Goal: Use online tool/utility: Utilize a website feature to perform a specific function

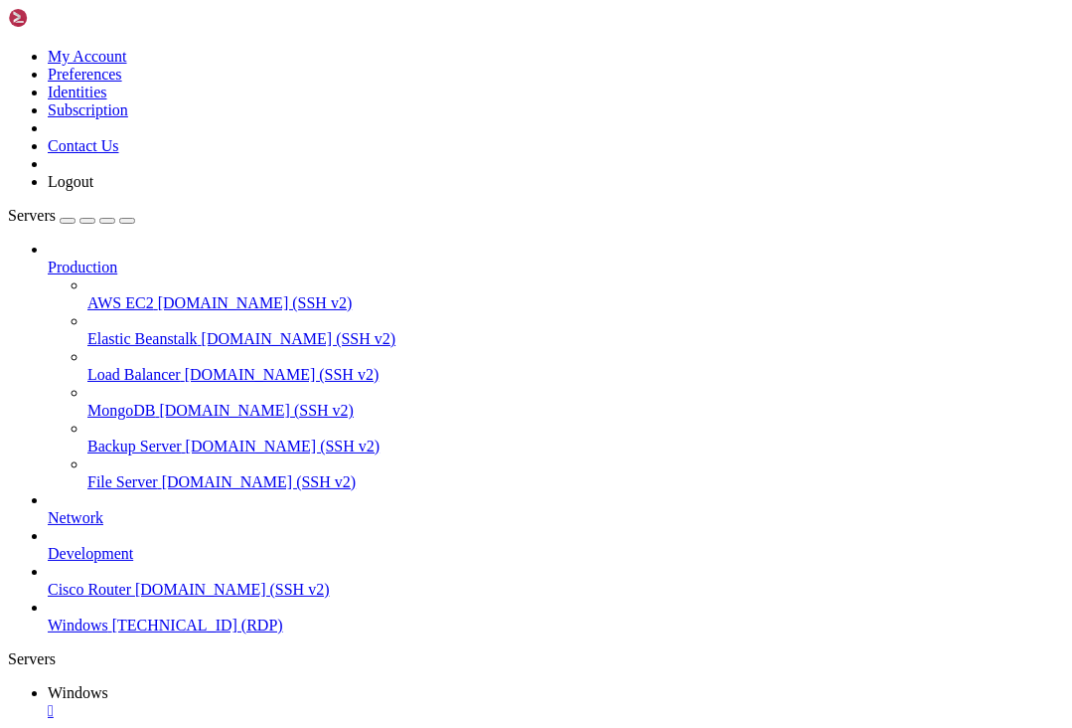
click at [127, 221] on icon "button" at bounding box center [127, 221] width 0 height 0
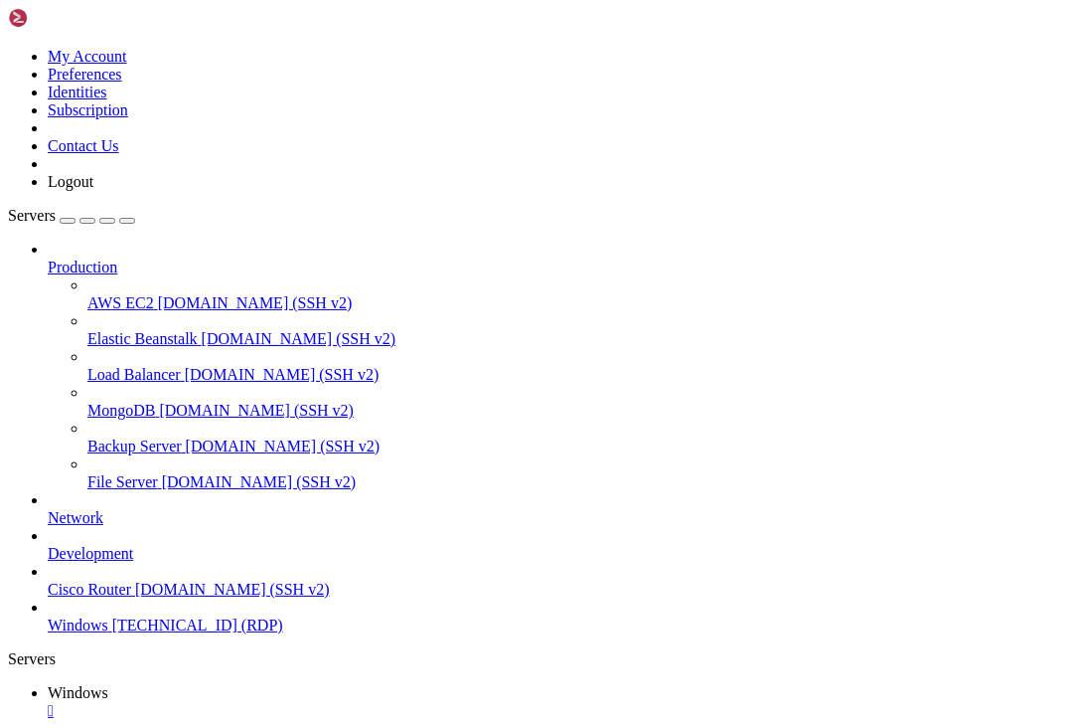
drag, startPoint x: 924, startPoint y: 921, endPoint x: 887, endPoint y: 889, distance: 50.0
drag, startPoint x: 931, startPoint y: 923, endPoint x: 711, endPoint y: 914, distance: 220.8
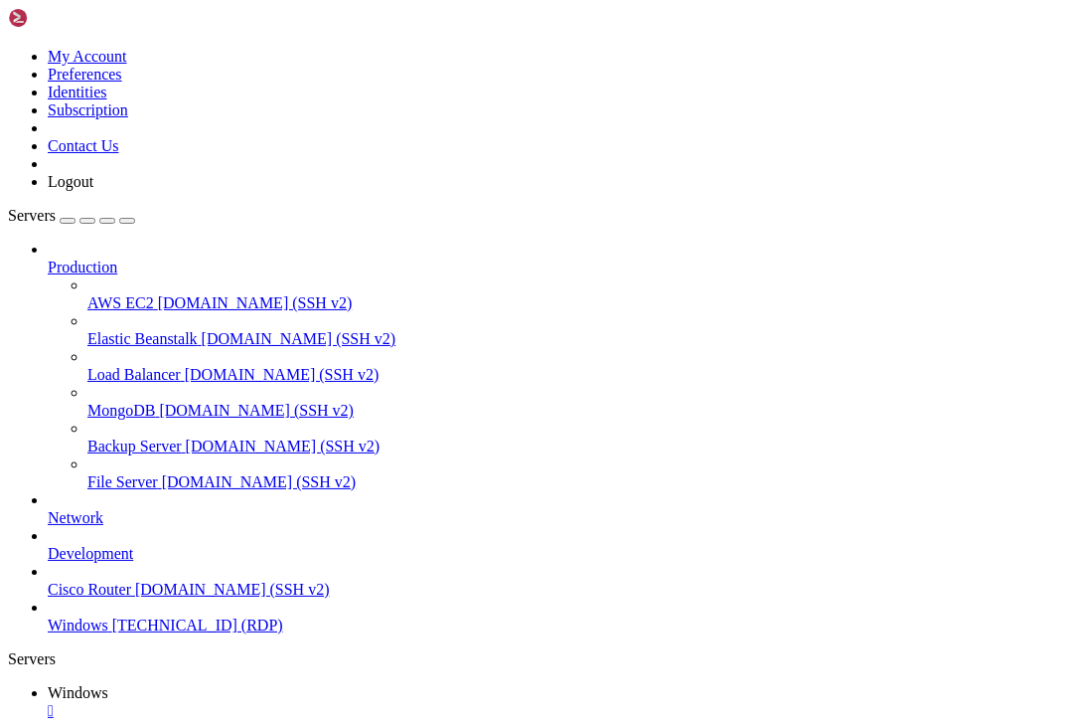
drag, startPoint x: 882, startPoint y: 911, endPoint x: 849, endPoint y: 915, distance: 33.0
drag, startPoint x: 544, startPoint y: 909, endPoint x: 1036, endPoint y: 896, distance: 492.1
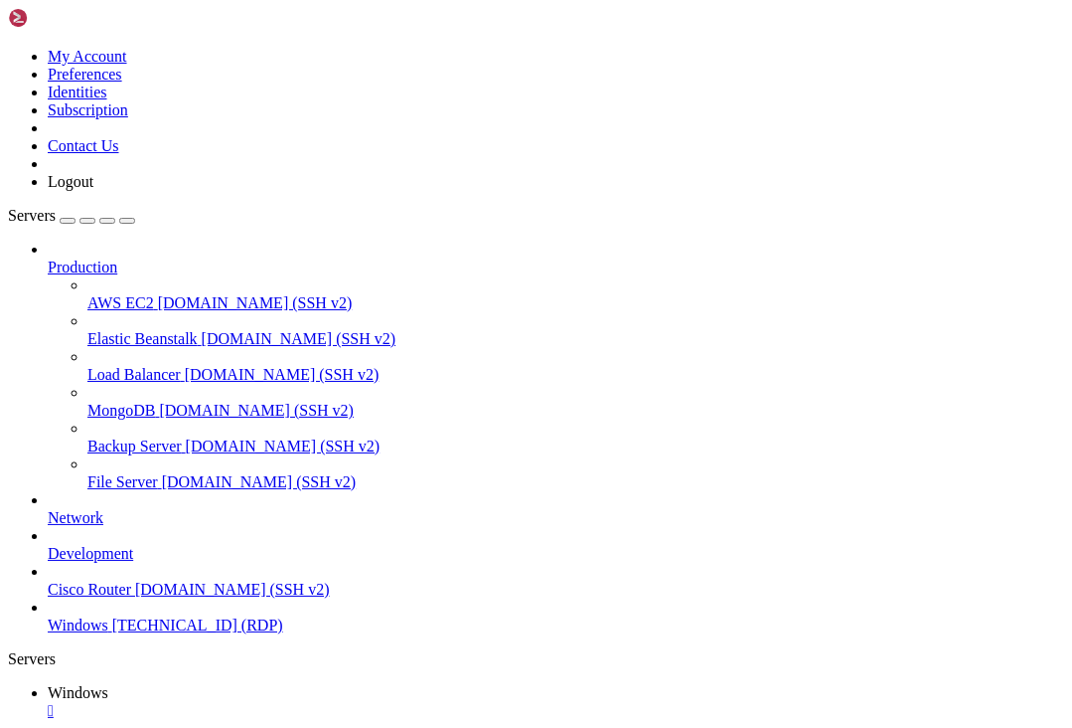
drag, startPoint x: 262, startPoint y: 1367, endPoint x: 29, endPoint y: 1103, distance: 352.0
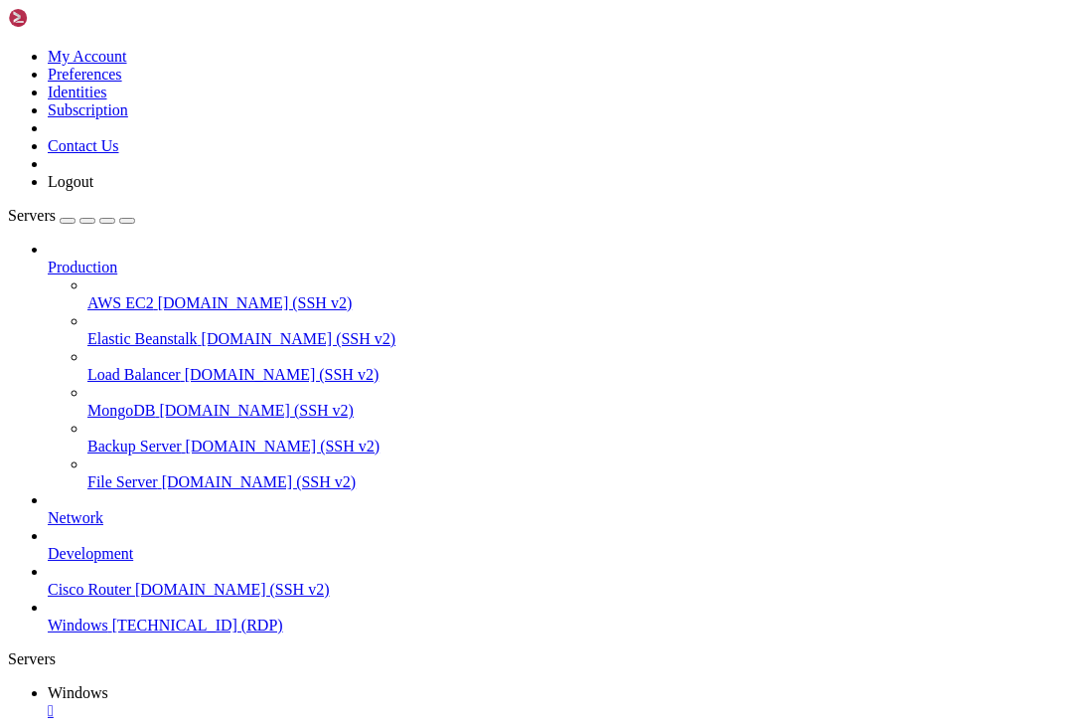
drag, startPoint x: 674, startPoint y: 1223, endPoint x: 309, endPoint y: 1220, distance: 364.8
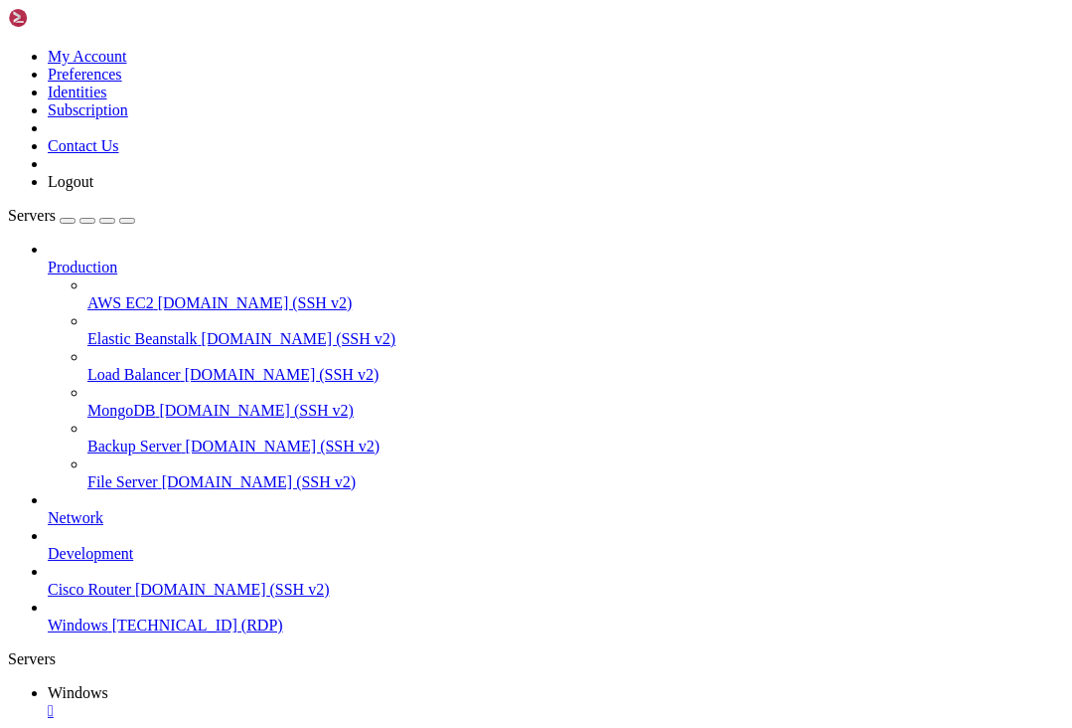
drag, startPoint x: 262, startPoint y: 1368, endPoint x: 18, endPoint y: 1116, distance: 350.7
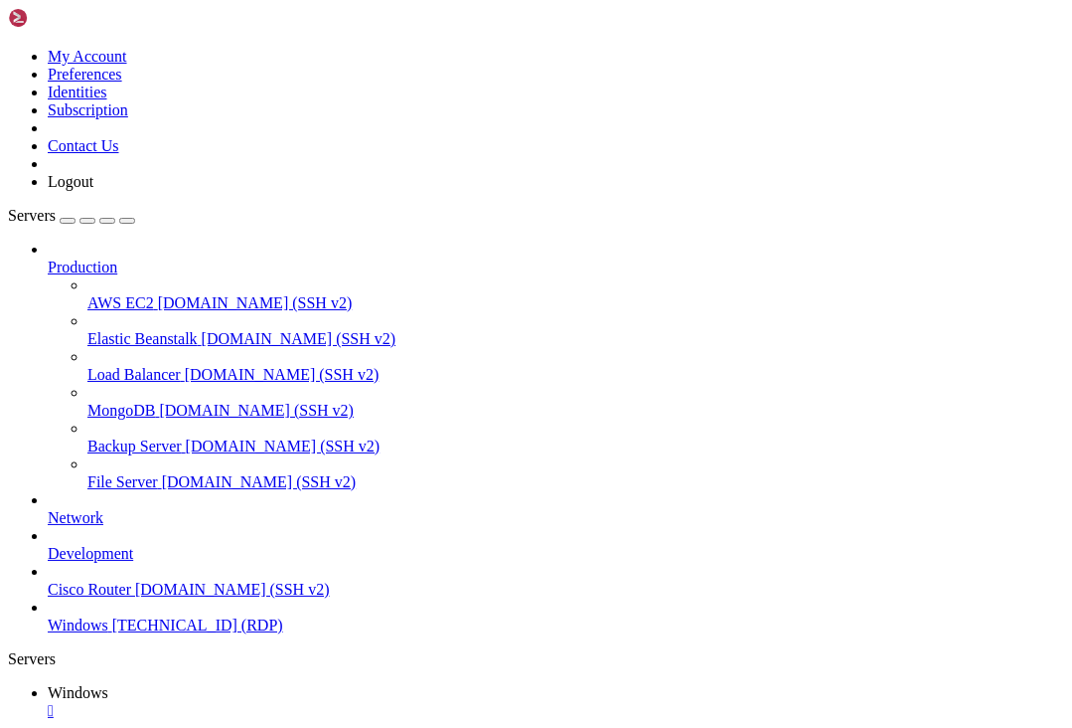
drag, startPoint x: 343, startPoint y: 1196, endPoint x: 359, endPoint y: 1195, distance: 15.9
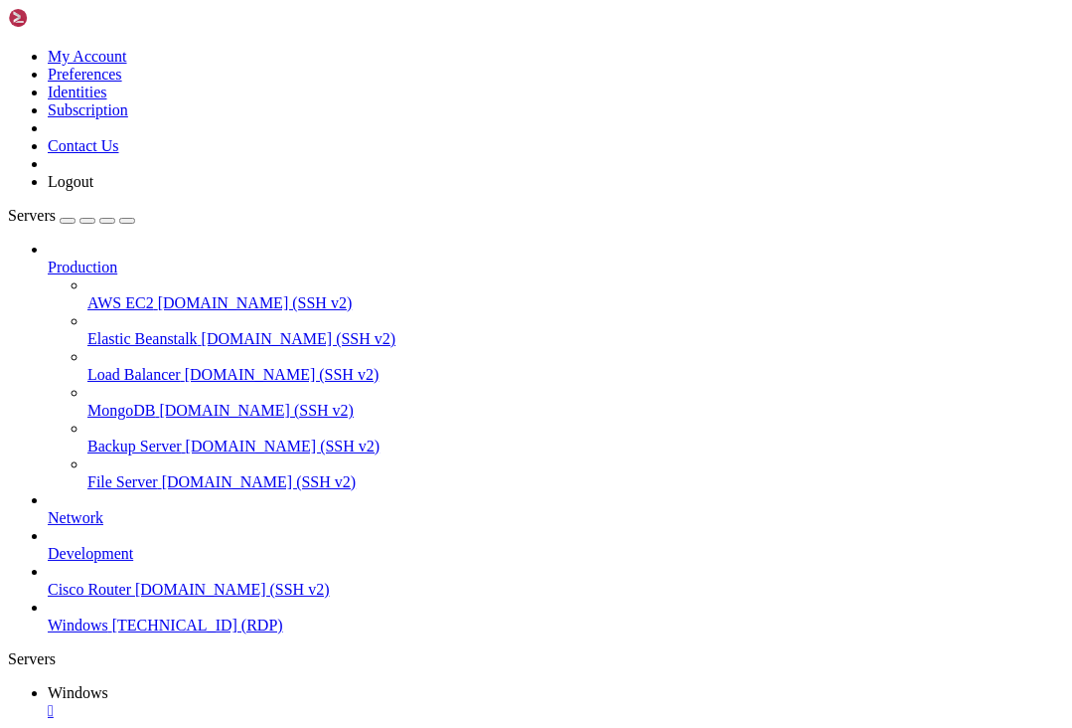
drag, startPoint x: 141, startPoint y: 1492, endPoint x: 170, endPoint y: 1473, distance: 34.5
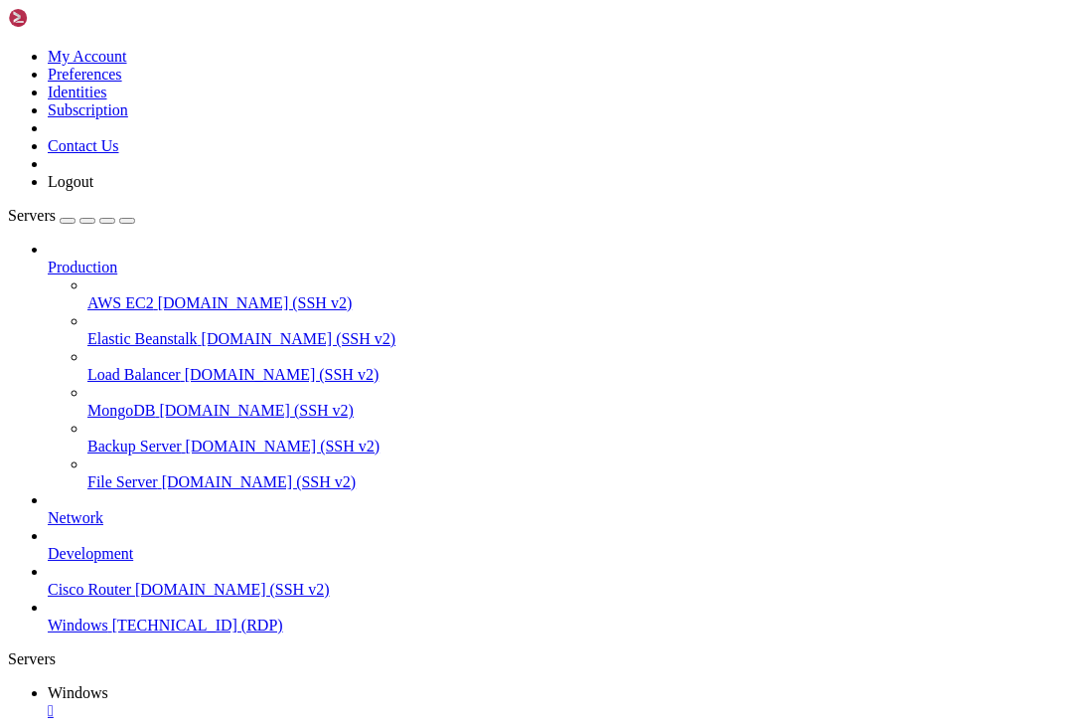
drag, startPoint x: 161, startPoint y: 892, endPoint x: 945, endPoint y: 910, distance: 784.4
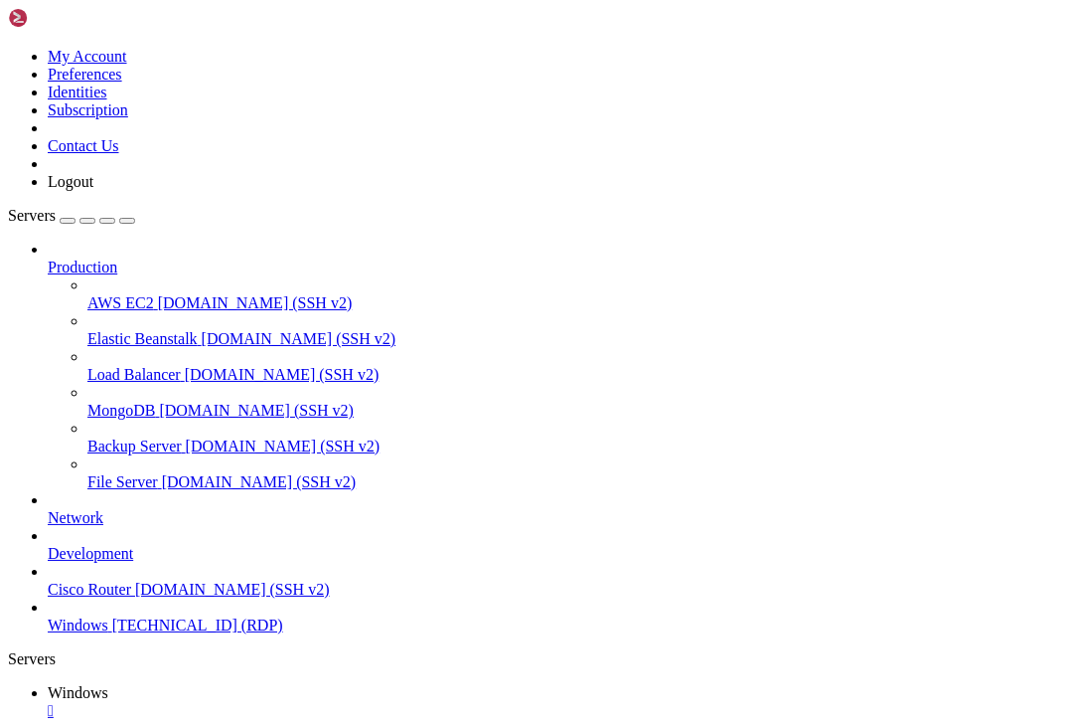
drag, startPoint x: 419, startPoint y: 1219, endPoint x: 799, endPoint y: 1219, distance: 379.7
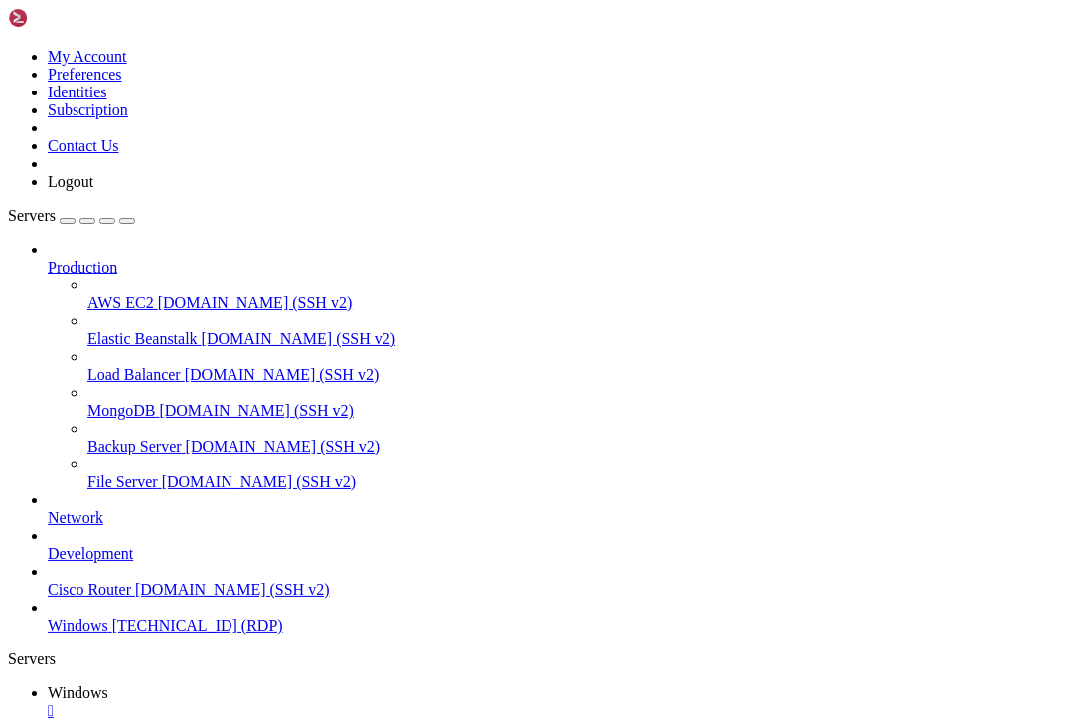
drag, startPoint x: 1017, startPoint y: 906, endPoint x: 1037, endPoint y: 915, distance: 21.8
drag, startPoint x: 658, startPoint y: 1197, endPoint x: 653, endPoint y: 1207, distance: 11.1
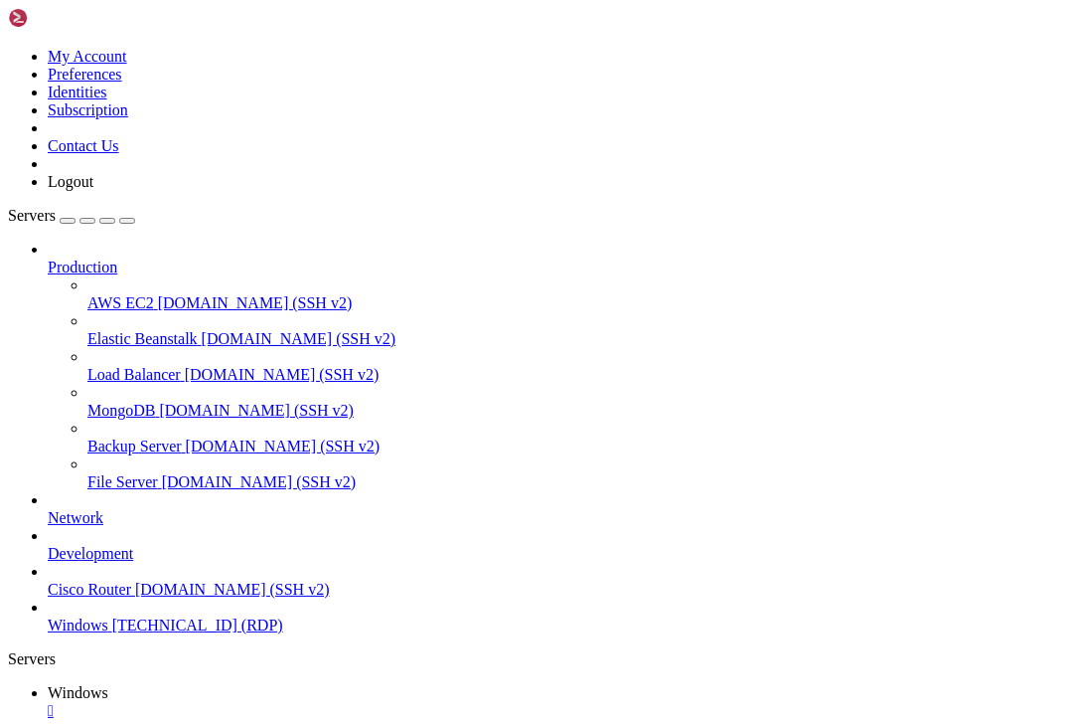
drag, startPoint x: 133, startPoint y: 886, endPoint x: 1013, endPoint y: 925, distance: 880.5
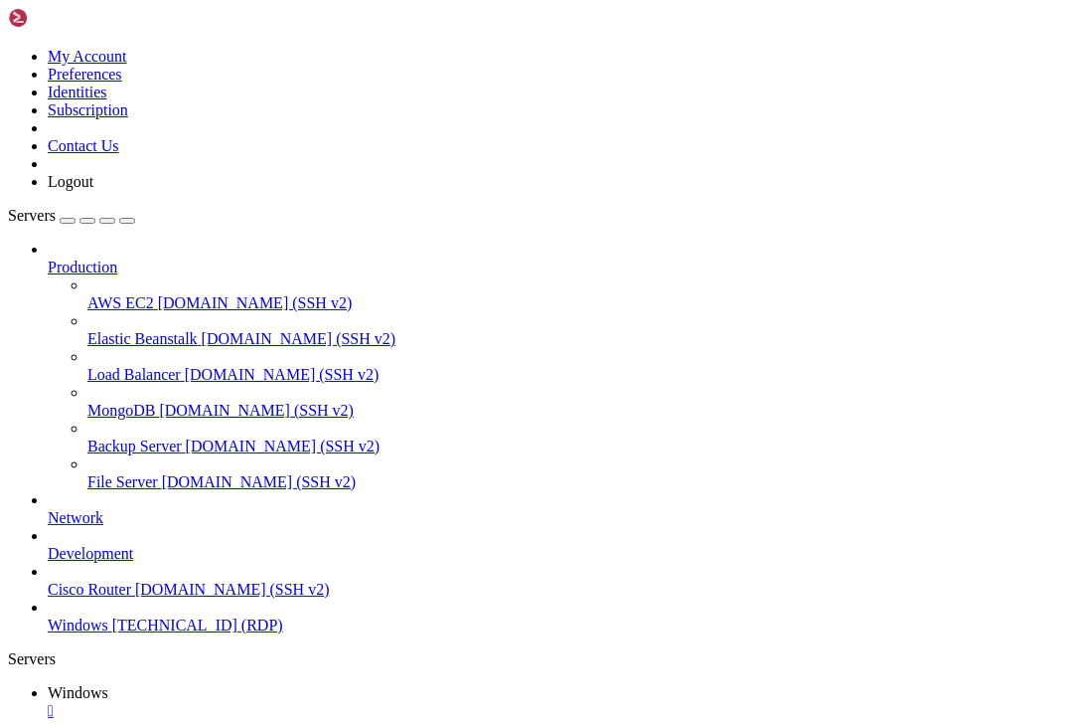
drag, startPoint x: 301, startPoint y: 1225, endPoint x: 234, endPoint y: 1229, distance: 67.7
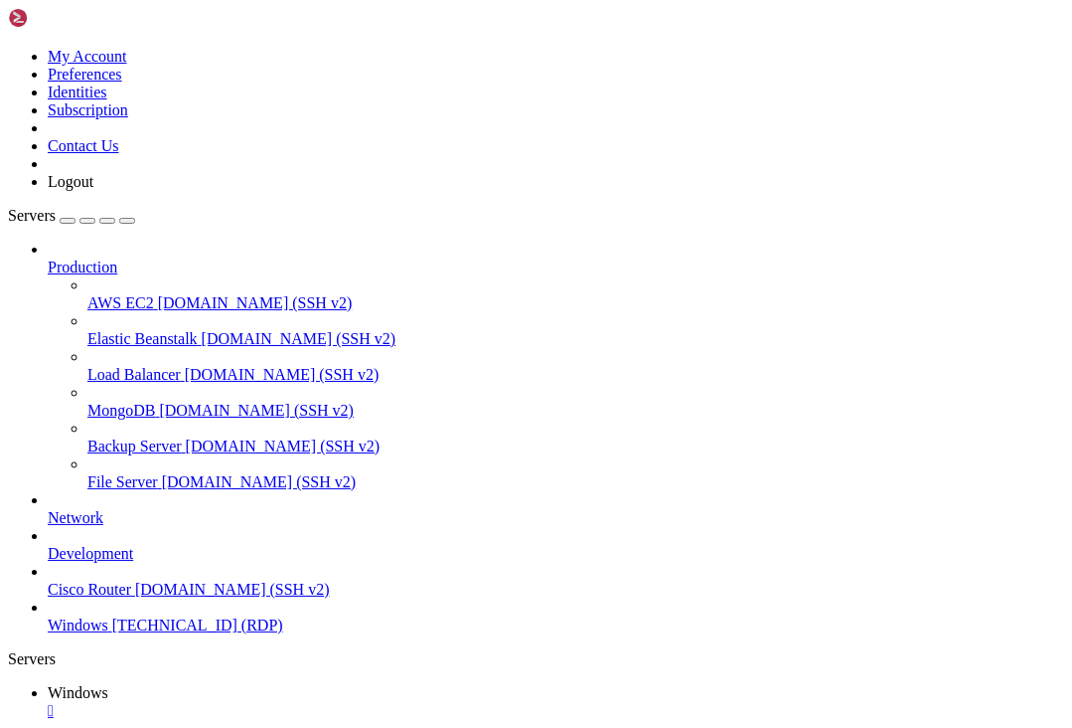
drag, startPoint x: 658, startPoint y: 1219, endPoint x: 852, endPoint y: 1209, distance: 194.1
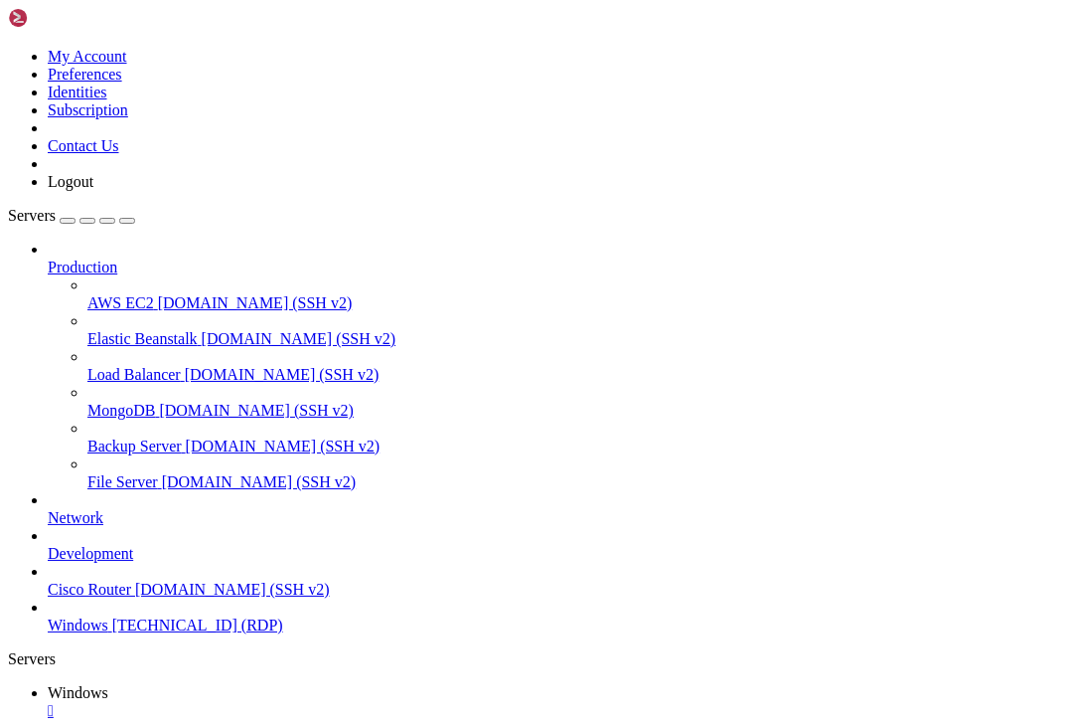
drag, startPoint x: 1004, startPoint y: 930, endPoint x: 482, endPoint y: 871, distance: 525.2
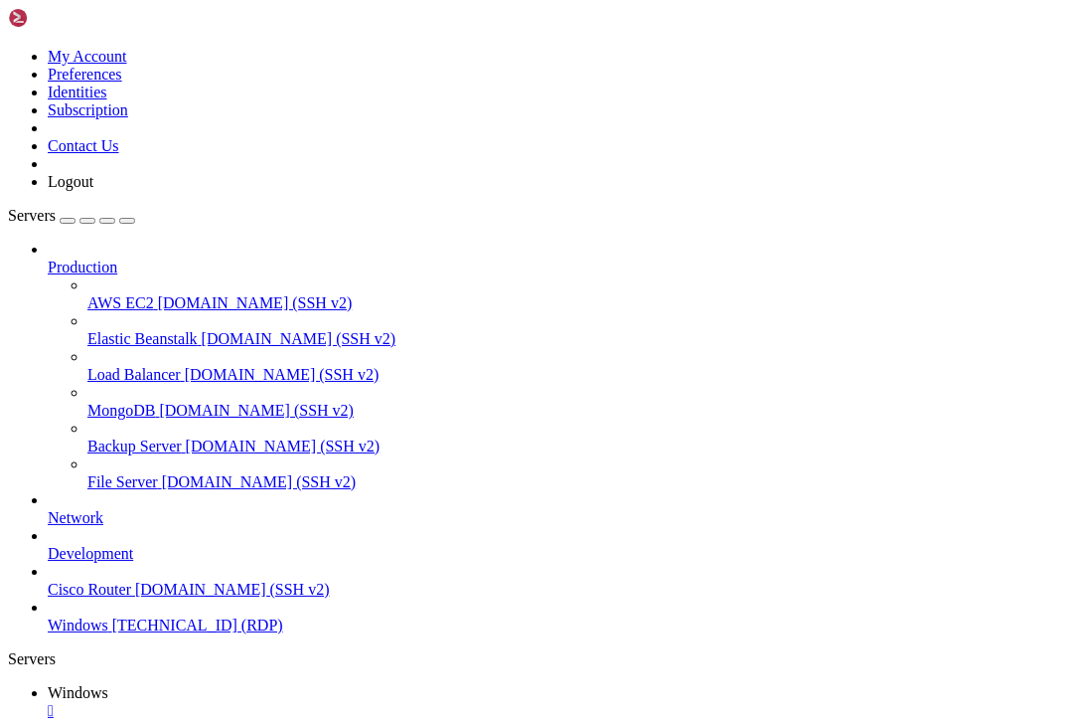
drag, startPoint x: 584, startPoint y: 887, endPoint x: 1000, endPoint y: 961, distance: 422.1
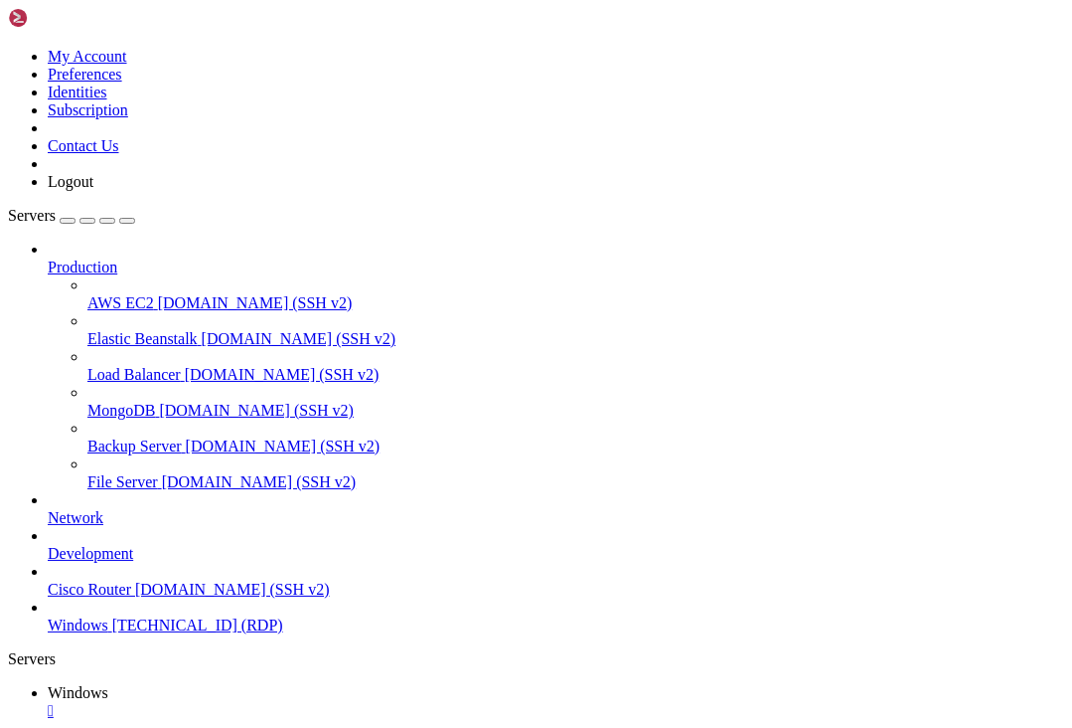
drag, startPoint x: 145, startPoint y: 886, endPoint x: 878, endPoint y: 921, distance: 733.4
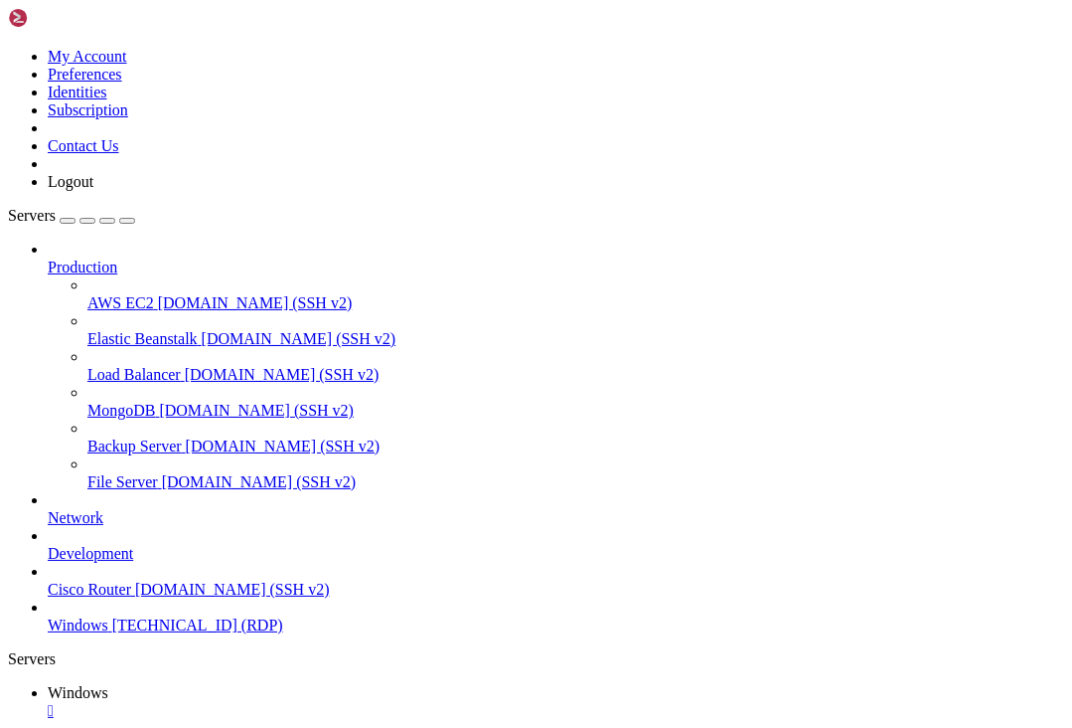
drag, startPoint x: 787, startPoint y: 1218, endPoint x: 880, endPoint y: 1215, distance: 92.5
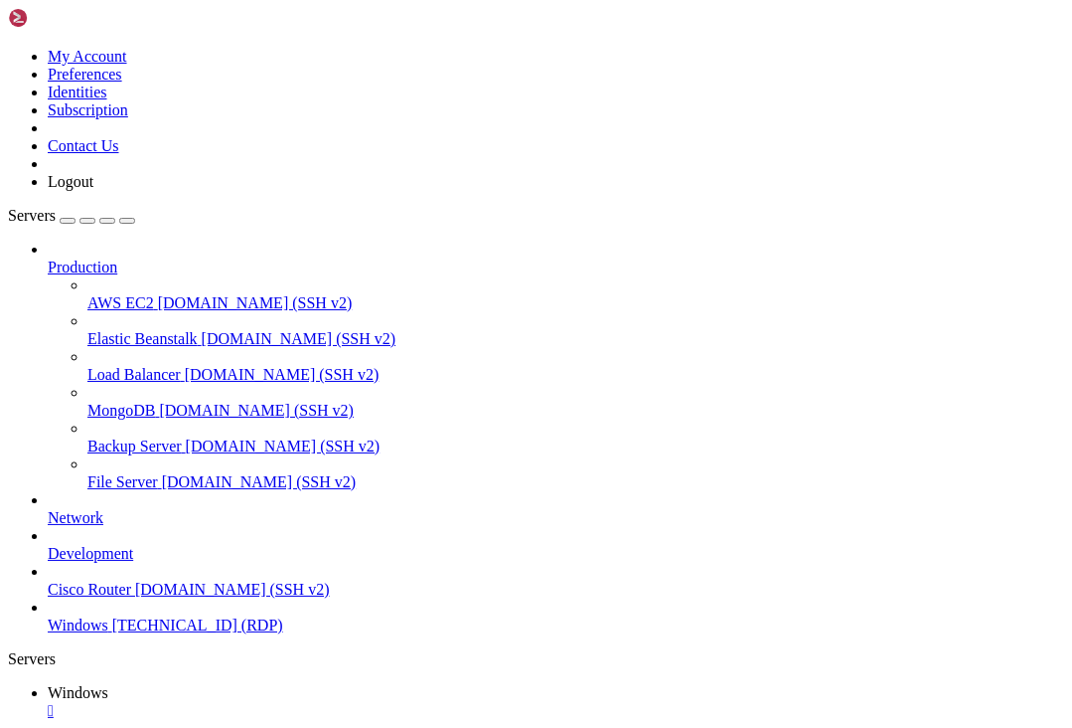
drag, startPoint x: 114, startPoint y: 890, endPoint x: 1018, endPoint y: 984, distance: 908.4
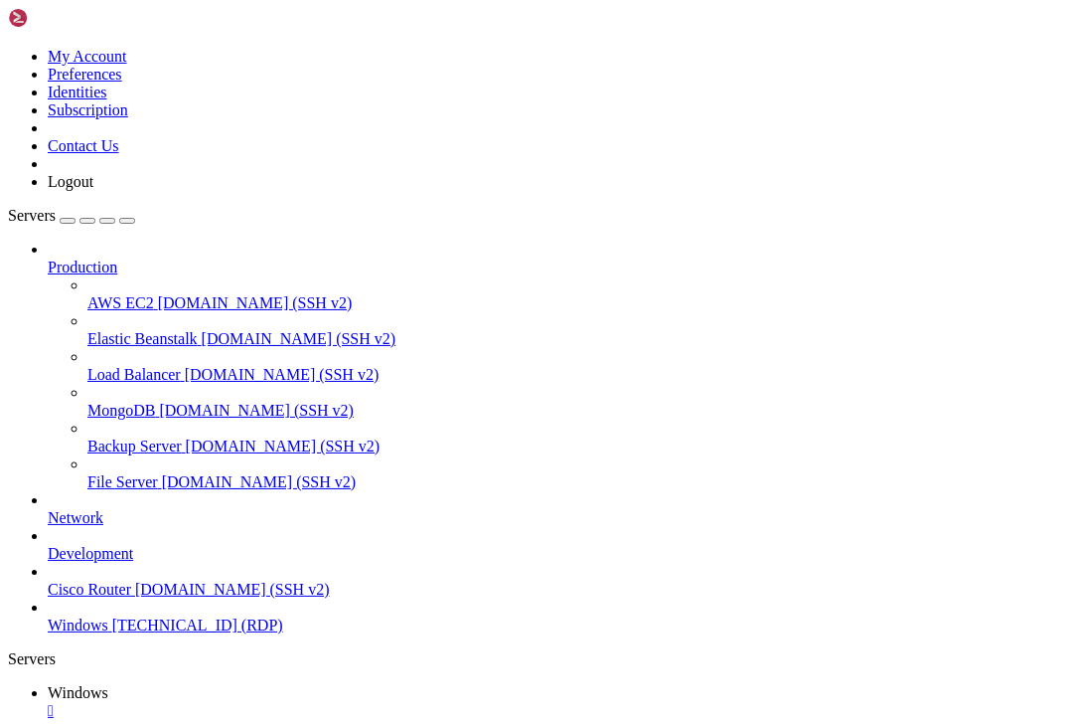
drag, startPoint x: 626, startPoint y: 1147, endPoint x: 155, endPoint y: 912, distance: 526.3
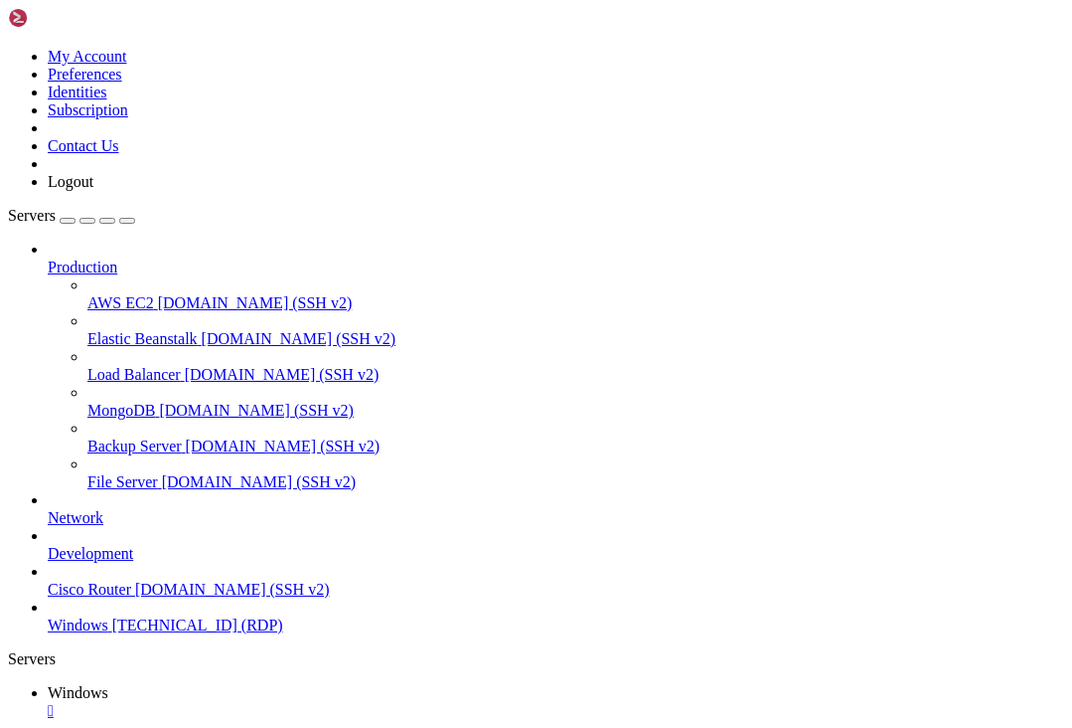
drag, startPoint x: 362, startPoint y: 1085, endPoint x: 282, endPoint y: 1104, distance: 81.7
drag, startPoint x: 1021, startPoint y: 981, endPoint x: 954, endPoint y: 882, distance: 119.6
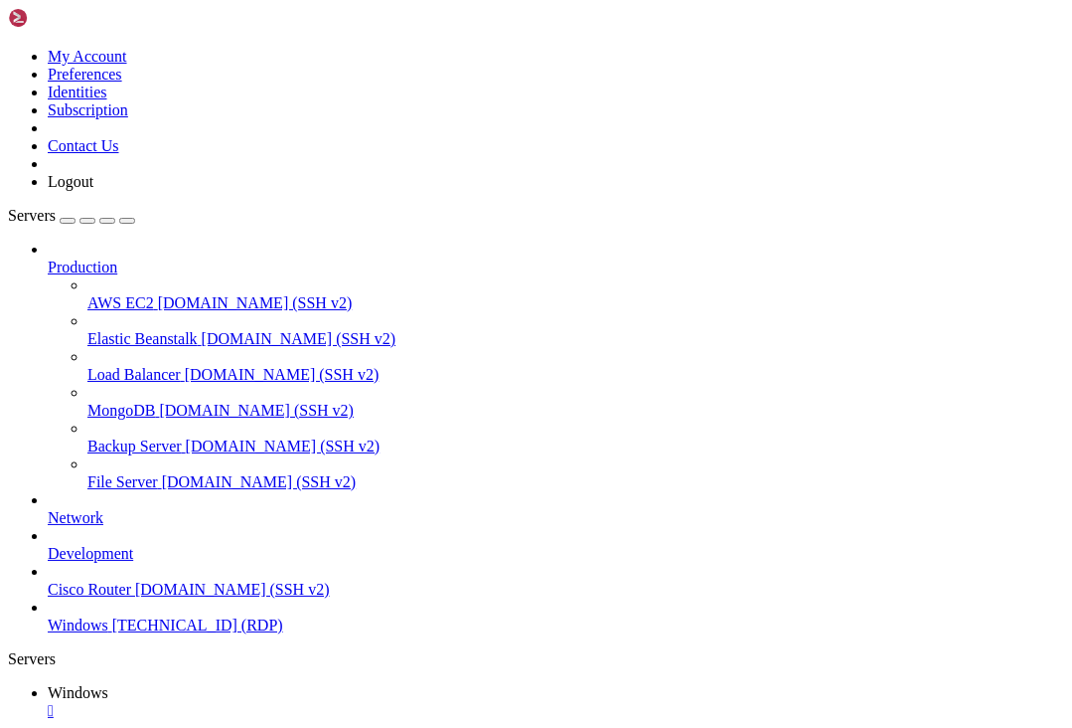
drag, startPoint x: 789, startPoint y: 1085, endPoint x: 790, endPoint y: 1403, distance: 318.0
drag, startPoint x: 575, startPoint y: 1101, endPoint x: 521, endPoint y: 1042, distance: 80.9
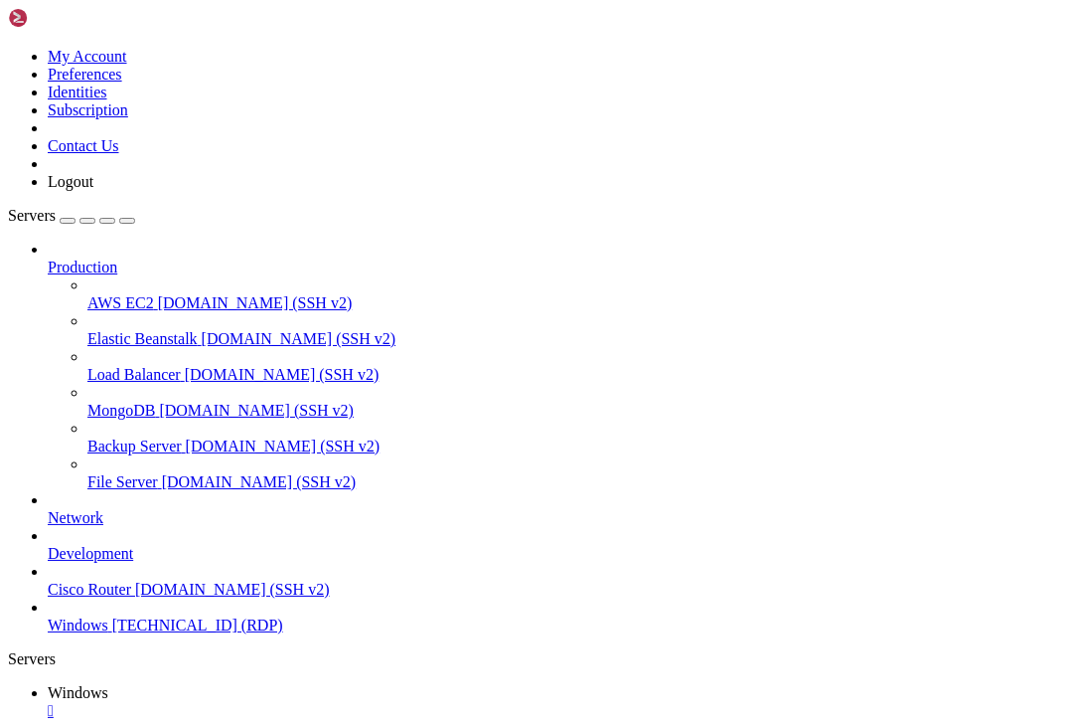
drag, startPoint x: 553, startPoint y: 1102, endPoint x: 515, endPoint y: 1041, distance: 72.3
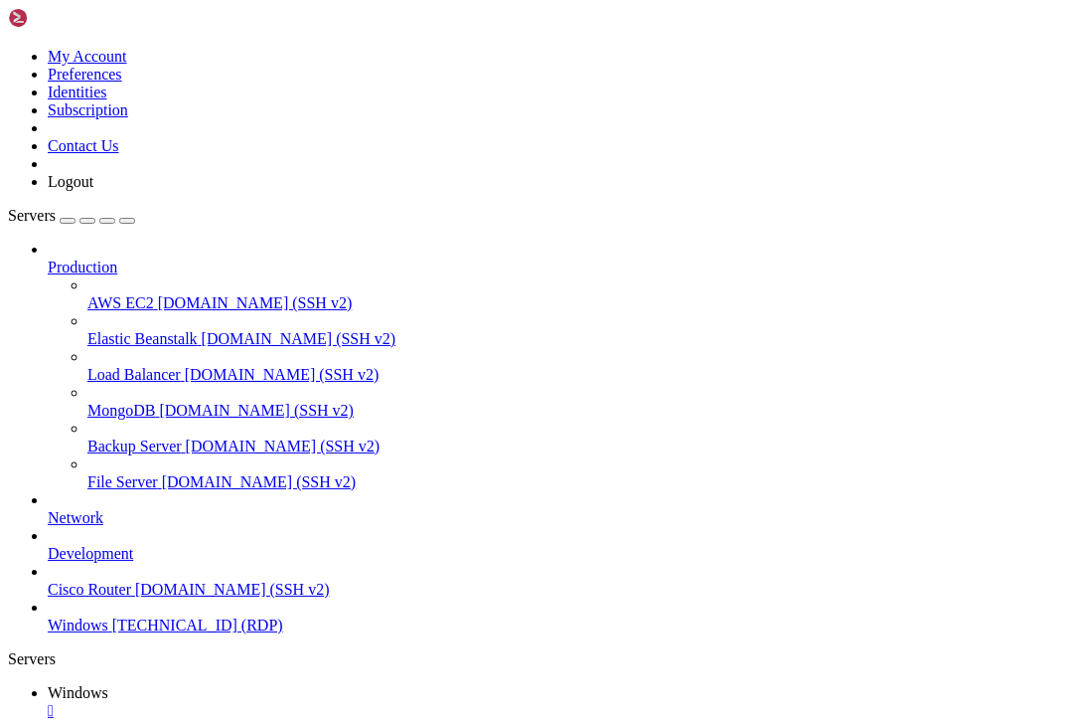
drag, startPoint x: 453, startPoint y: 1157, endPoint x: 479, endPoint y: 1162, distance: 26.3
